Goal: Find contact information: Obtain details needed to contact an individual or organization

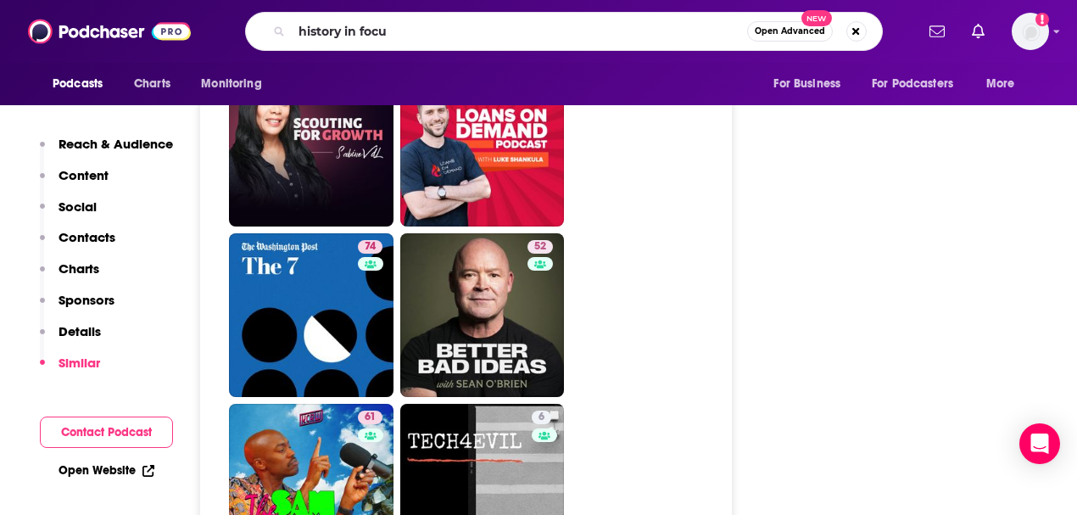
type input "history in focus"
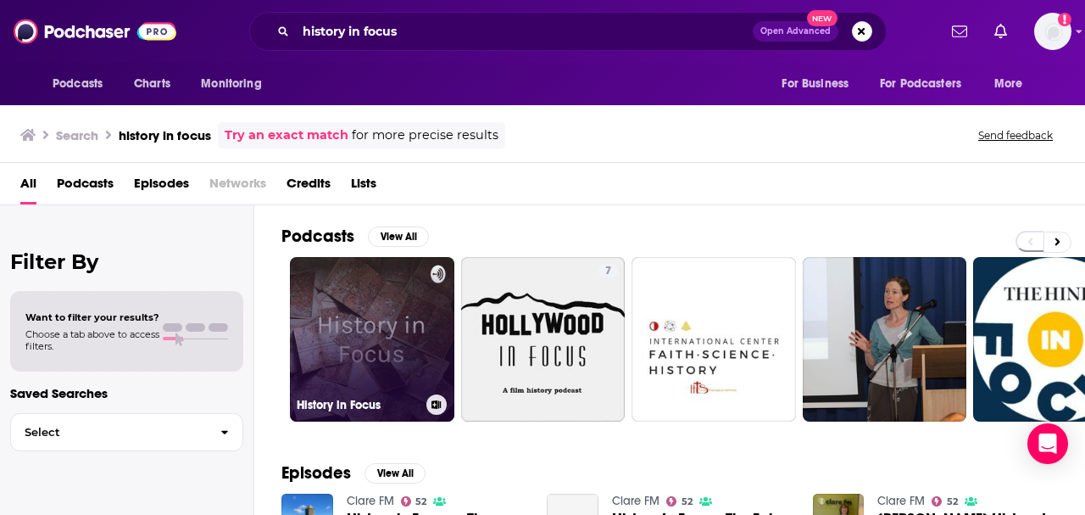
click at [366, 327] on link "History in Focus" at bounding box center [372, 339] width 164 height 164
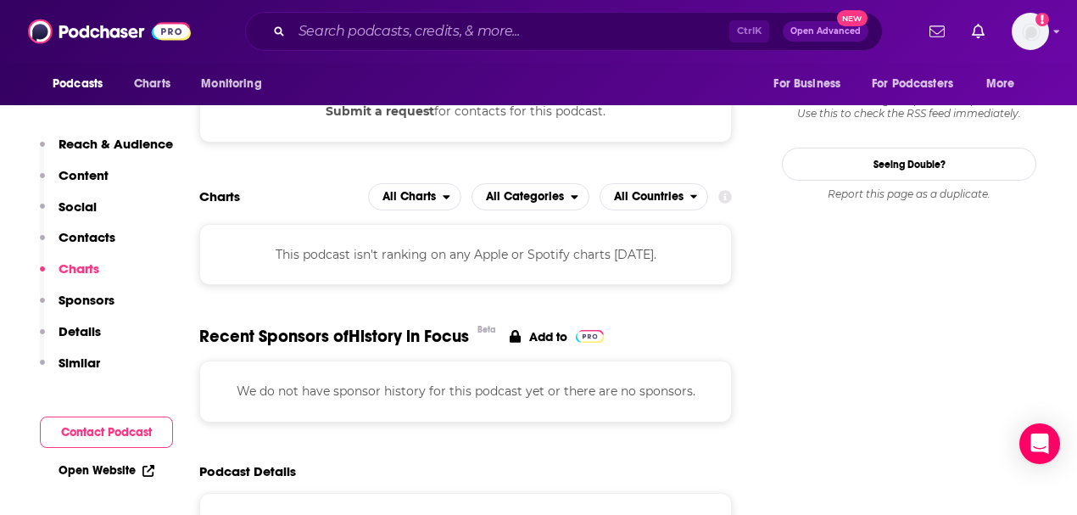
scroll to position [1733, 0]
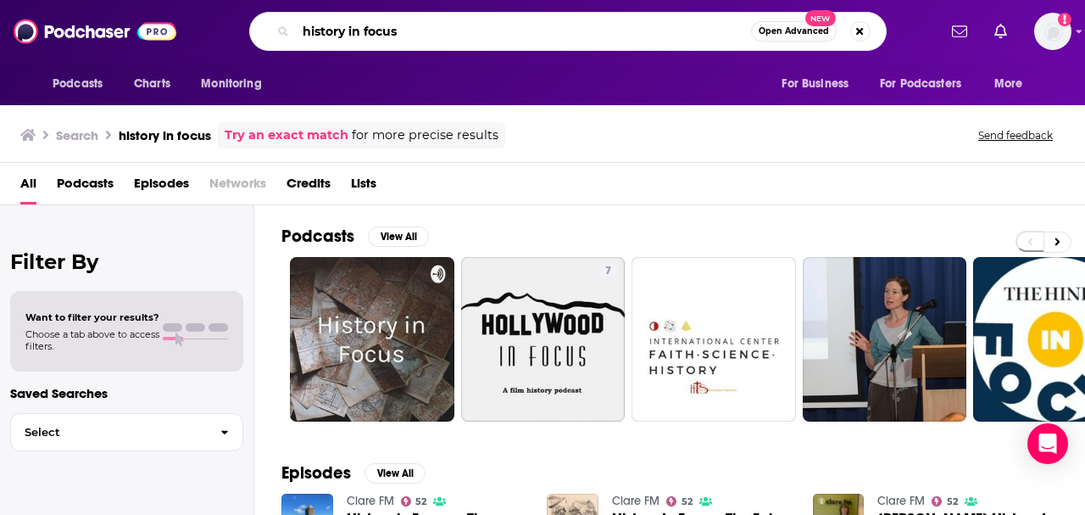
drag, startPoint x: 432, startPoint y: 39, endPoint x: 292, endPoint y: 16, distance: 141.8
click at [292, 16] on div "history in focus Open Advanced New" at bounding box center [568, 31] width 638 height 39
type input "throughline"
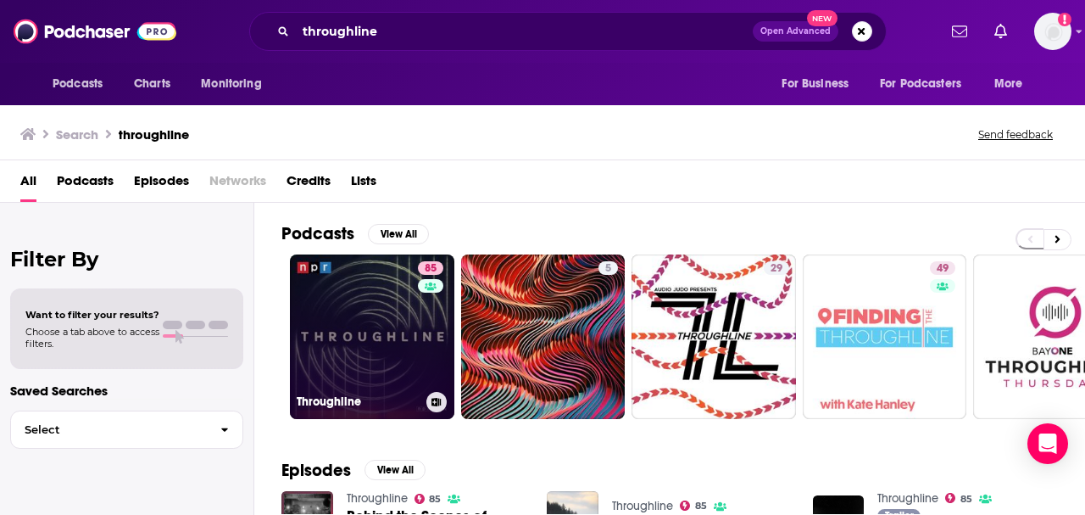
click at [368, 287] on link "85 Throughline" at bounding box center [372, 336] width 164 height 164
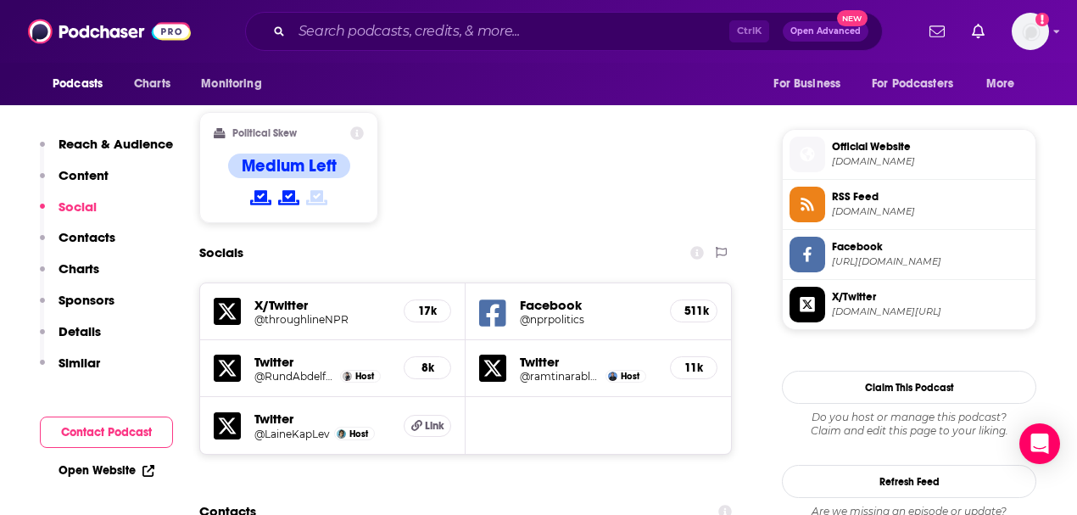
scroll to position [1565, 0]
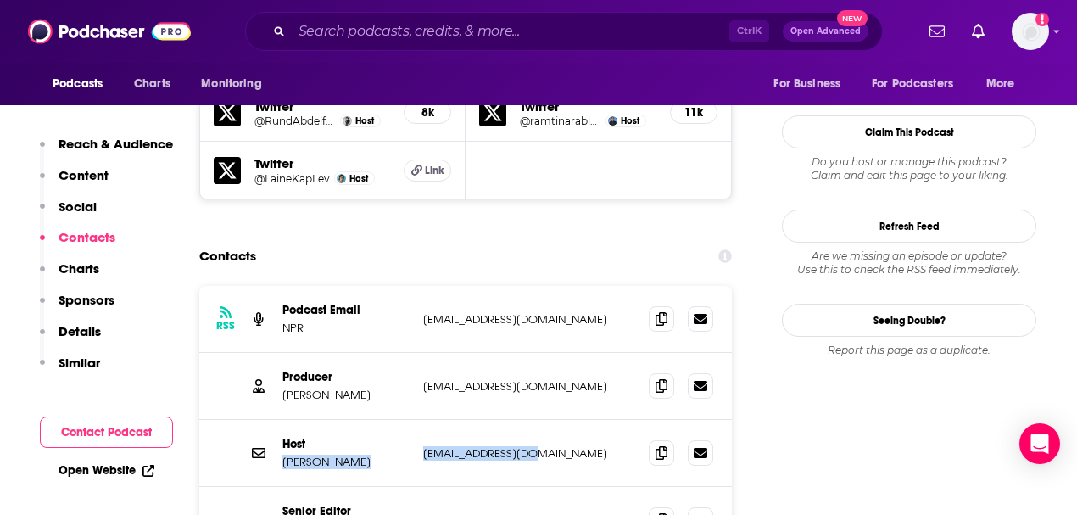
drag, startPoint x: 531, startPoint y: 361, endPoint x: 414, endPoint y: 349, distance: 117.6
click at [414, 420] on div "Host [PERSON_NAME] [EMAIL_ADDRESS][DOMAIN_NAME] [EMAIL_ADDRESS][DOMAIN_NAME]" at bounding box center [465, 453] width 533 height 67
drag, startPoint x: 527, startPoint y: 356, endPoint x: 422, endPoint y: 358, distance: 105.2
click at [422, 420] on div "Host [PERSON_NAME] [EMAIL_ADDRESS][DOMAIN_NAME] [EMAIL_ADDRESS][DOMAIN_NAME]" at bounding box center [465, 453] width 533 height 67
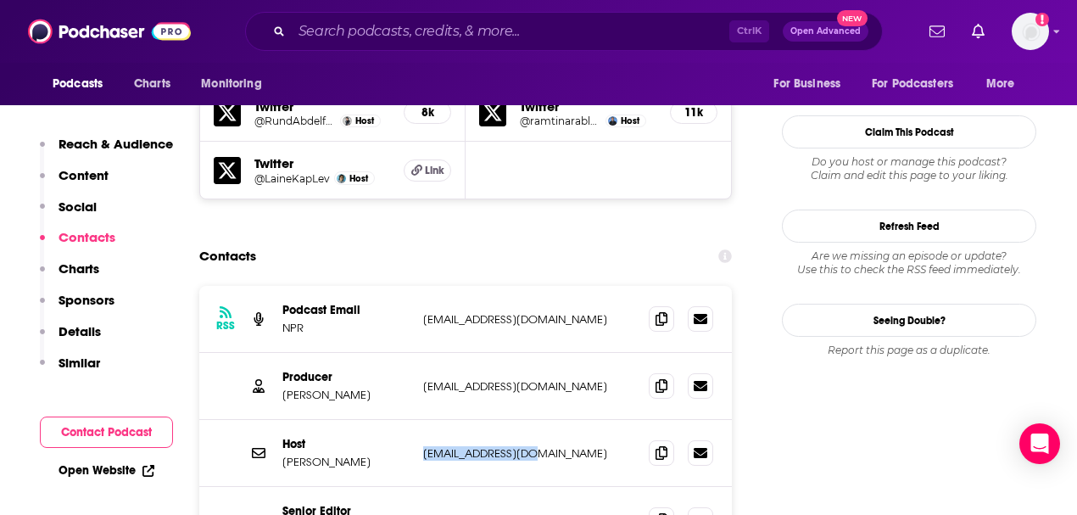
copy p "[EMAIL_ADDRESS][DOMAIN_NAME]"
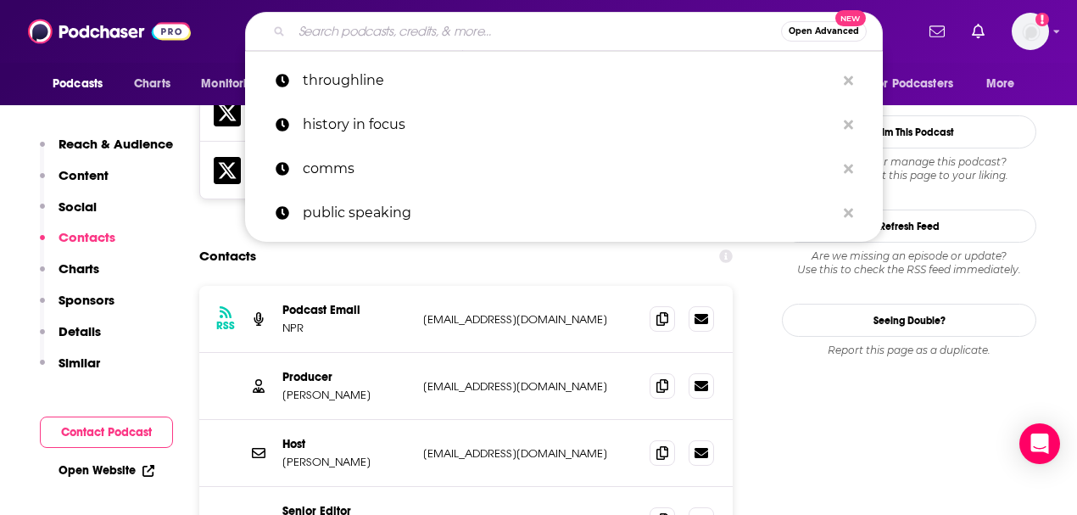
click at [300, 38] on input "Search podcasts, credits, & more..." at bounding box center [536, 31] width 489 height 27
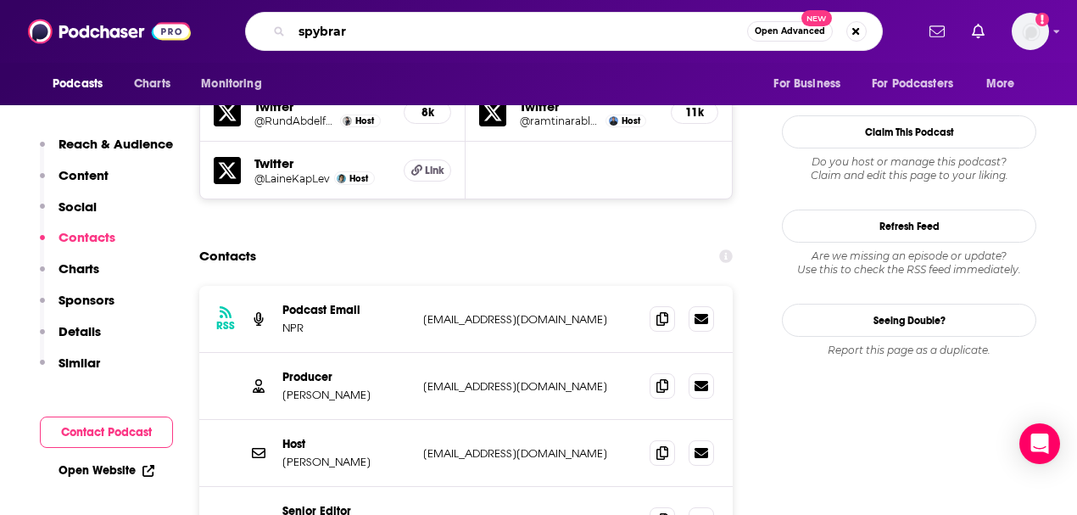
type input "spybrary"
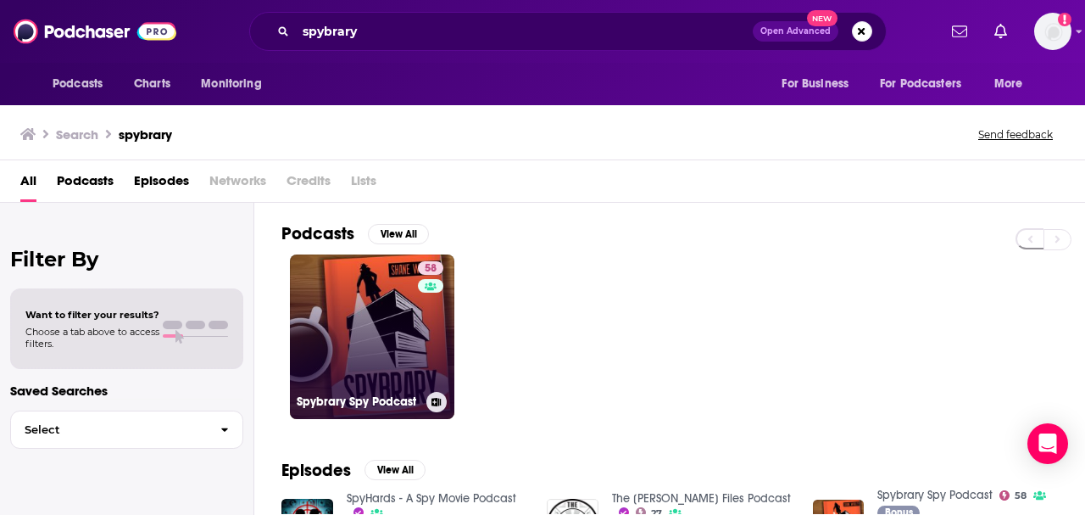
click at [370, 332] on link "58 Spybrary Spy Podcast" at bounding box center [372, 336] width 164 height 164
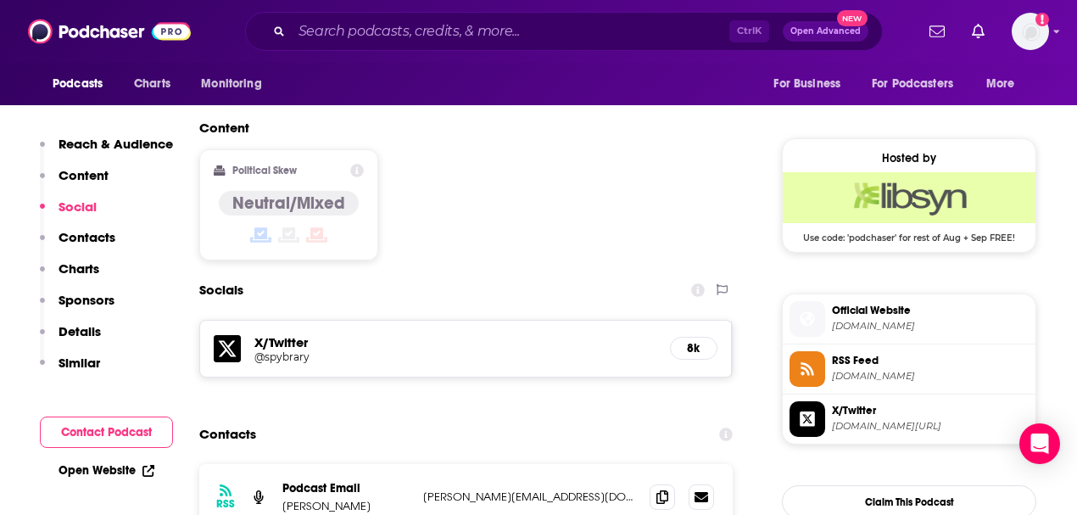
scroll to position [1301, 0]
drag, startPoint x: 535, startPoint y: 413, endPoint x: 423, endPoint y: 402, distance: 112.5
click at [423, 464] on div "RSS Podcast Email [PERSON_NAME] [PERSON_NAME][EMAIL_ADDRESS][DOMAIN_NAME] [PERS…" at bounding box center [465, 497] width 533 height 66
copy p "[PERSON_NAME][EMAIL_ADDRESS][DOMAIN_NAME]"
click at [310, 15] on div "Ctrl K Open Advanced New" at bounding box center [564, 31] width 638 height 39
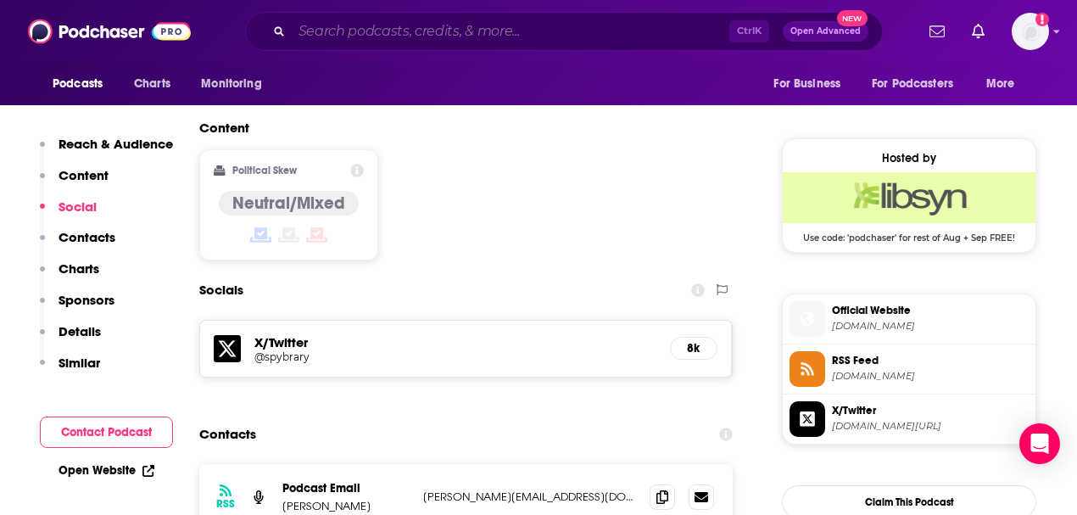
click at [336, 31] on input "Search podcasts, credits, & more..." at bounding box center [511, 31] width 438 height 27
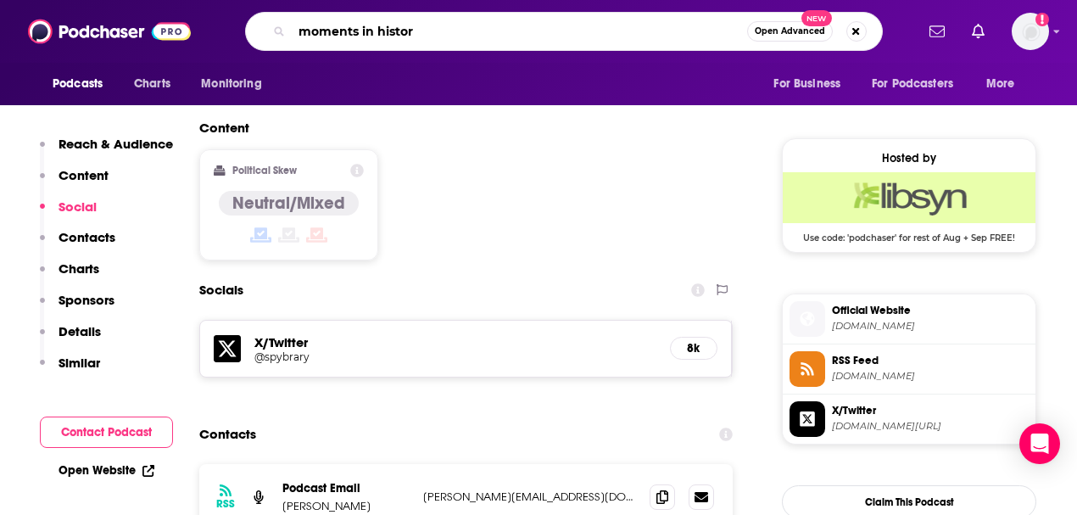
type input "moments in history"
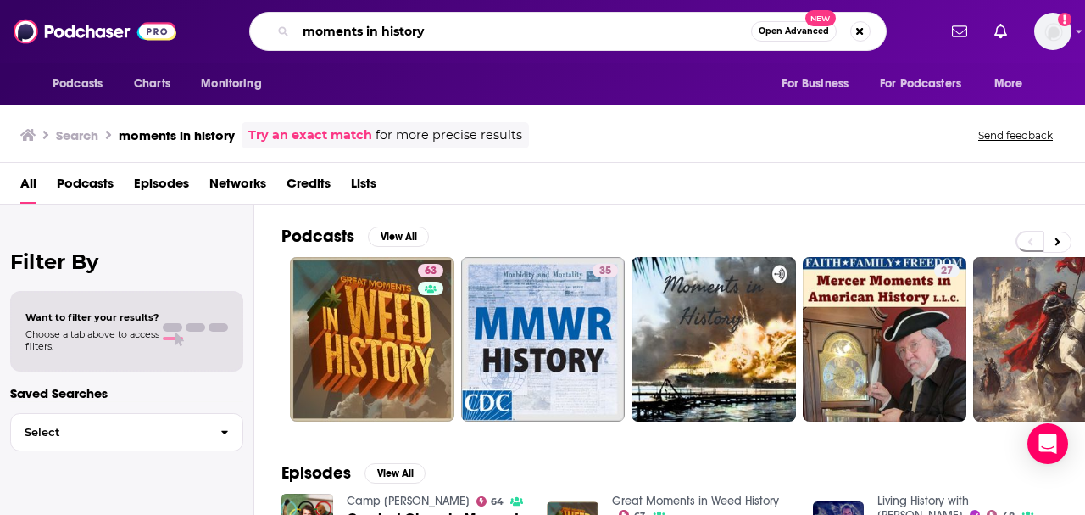
click at [494, 31] on input "moments in history" at bounding box center [523, 31] width 455 height 27
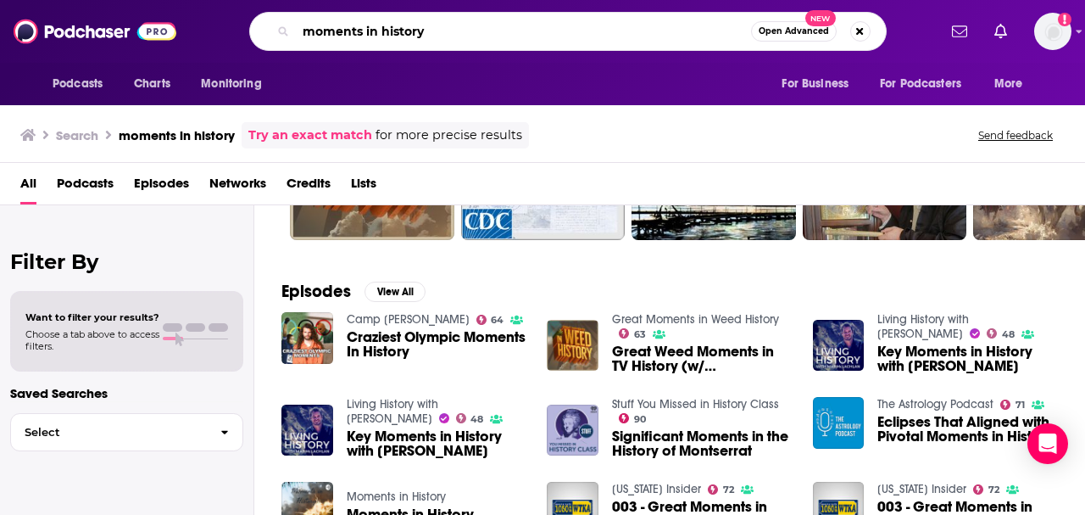
scroll to position [181, 0]
click at [85, 186] on span "Podcasts" at bounding box center [85, 187] width 57 height 35
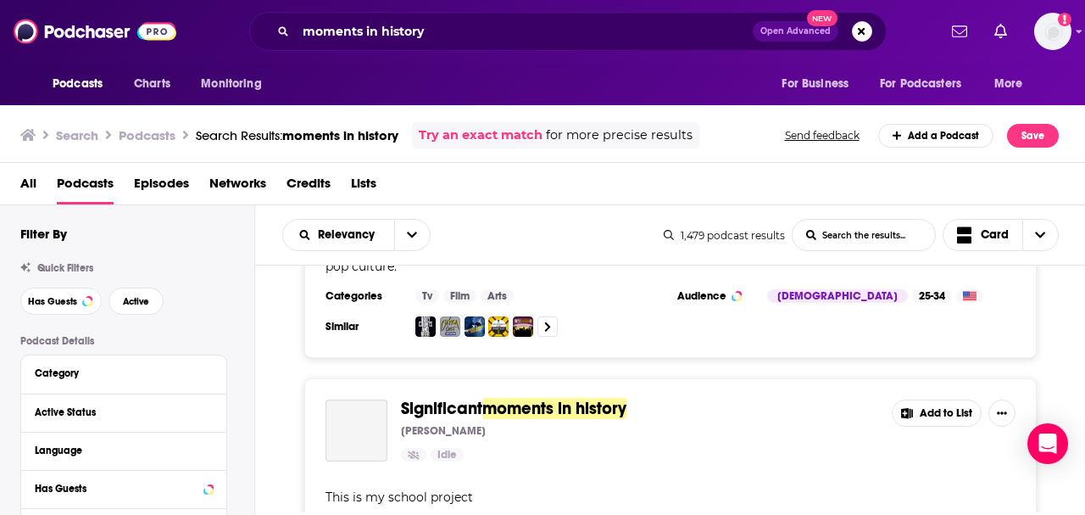
scroll to position [2235, 0]
